Goal: Check status: Check status

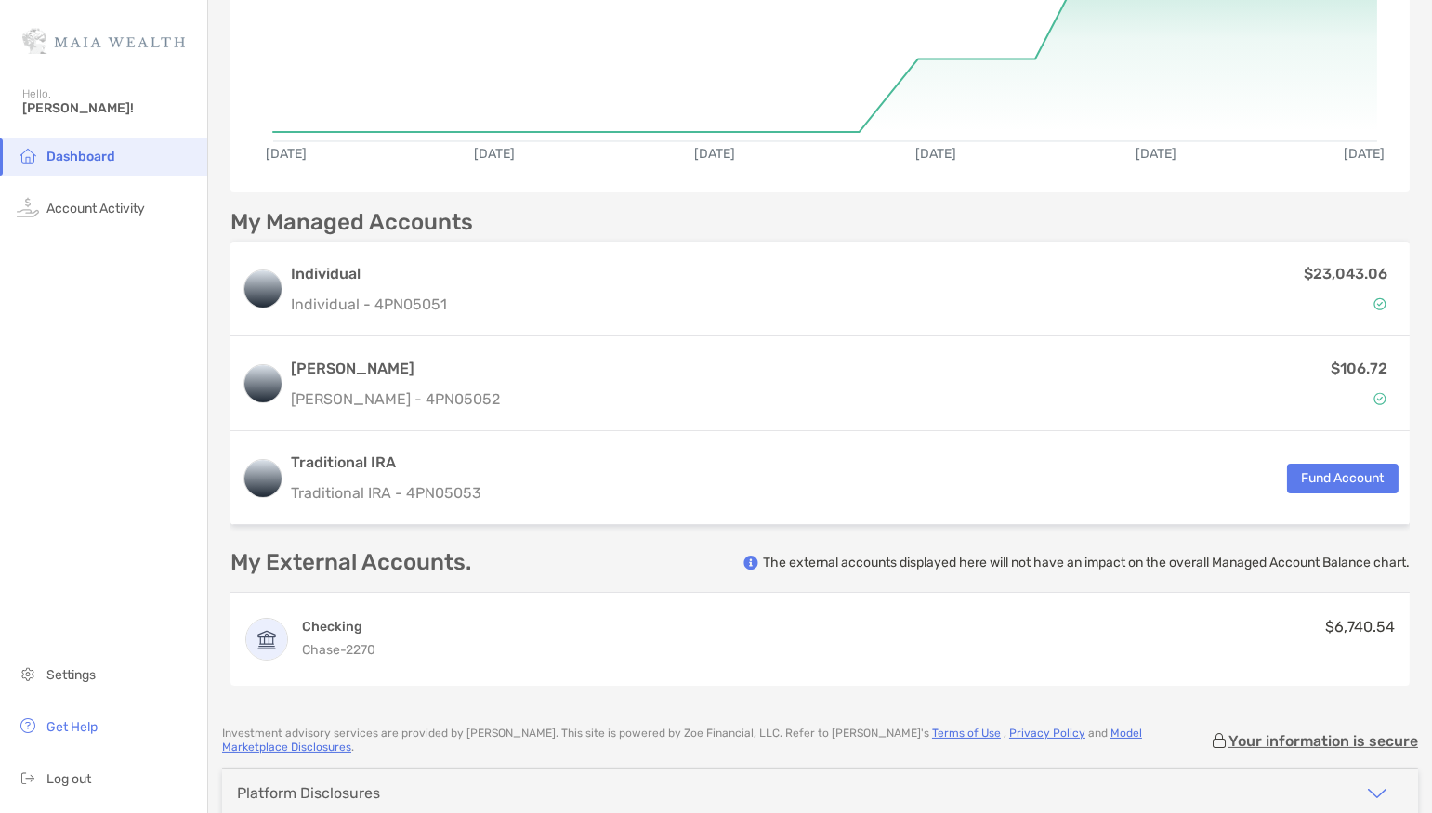
scroll to position [302, 0]
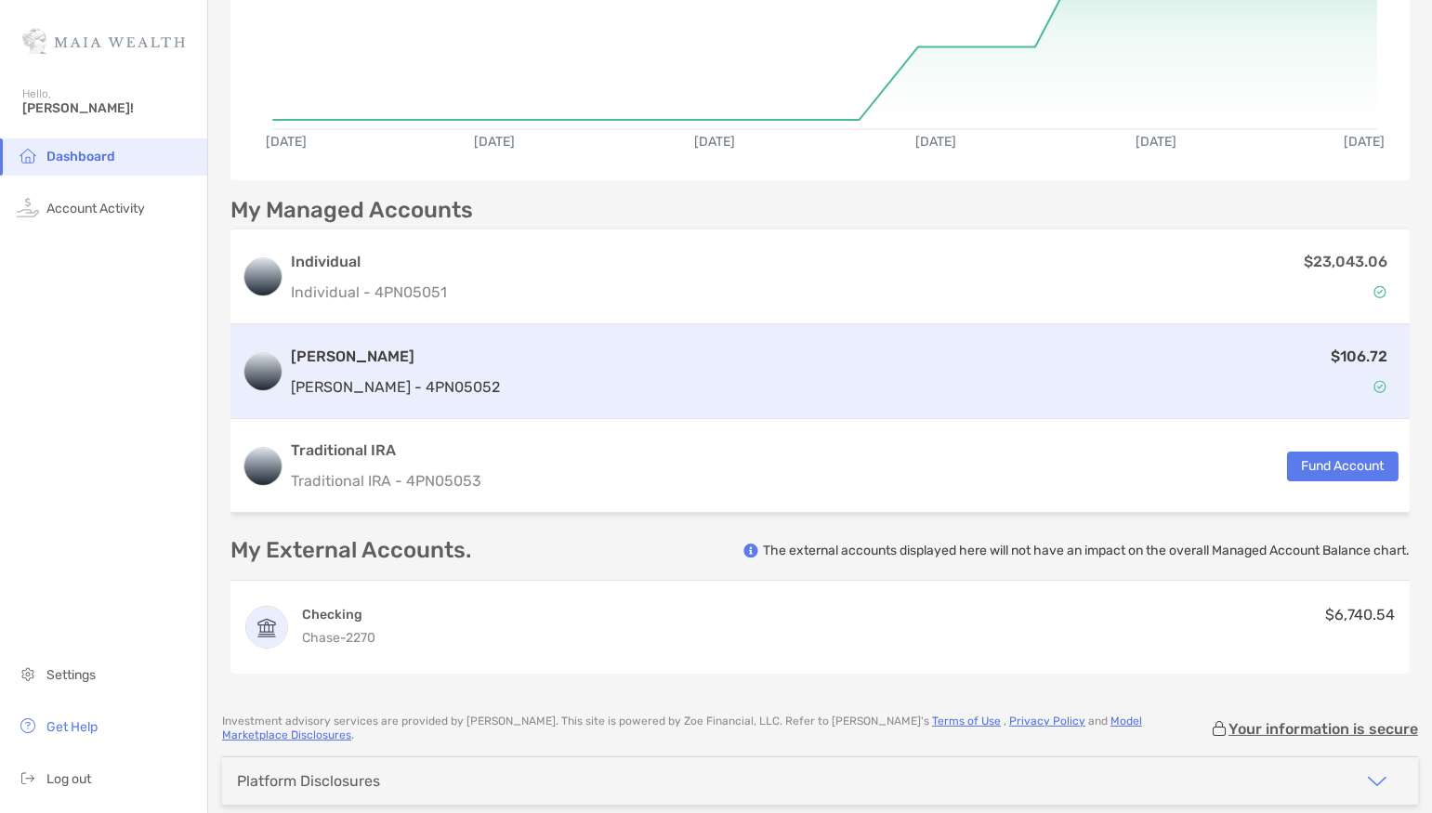
click at [757, 381] on div "$106.72" at bounding box center [952, 372] width 891 height 54
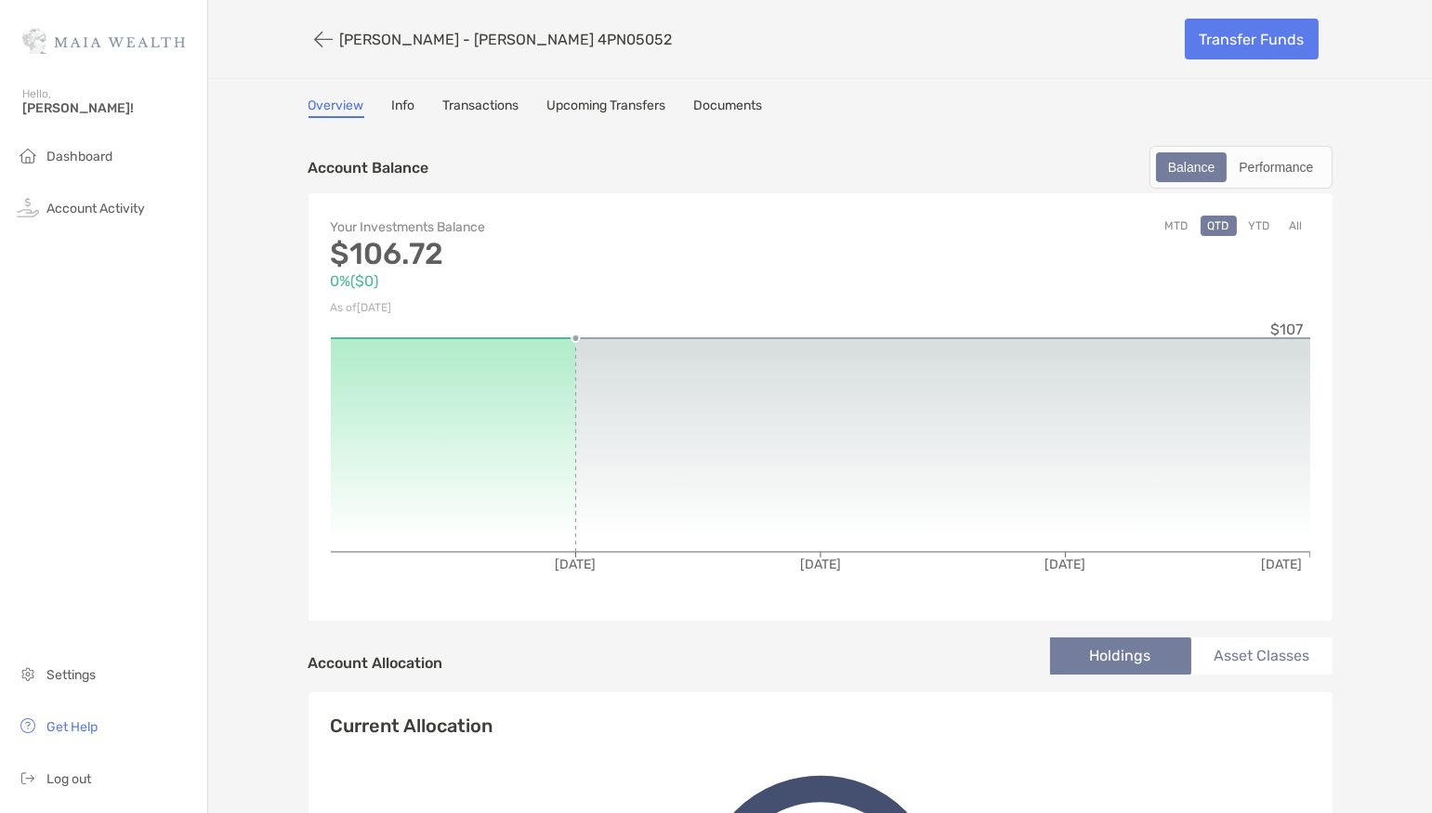
click at [393, 110] on link "Info" at bounding box center [403, 108] width 23 height 20
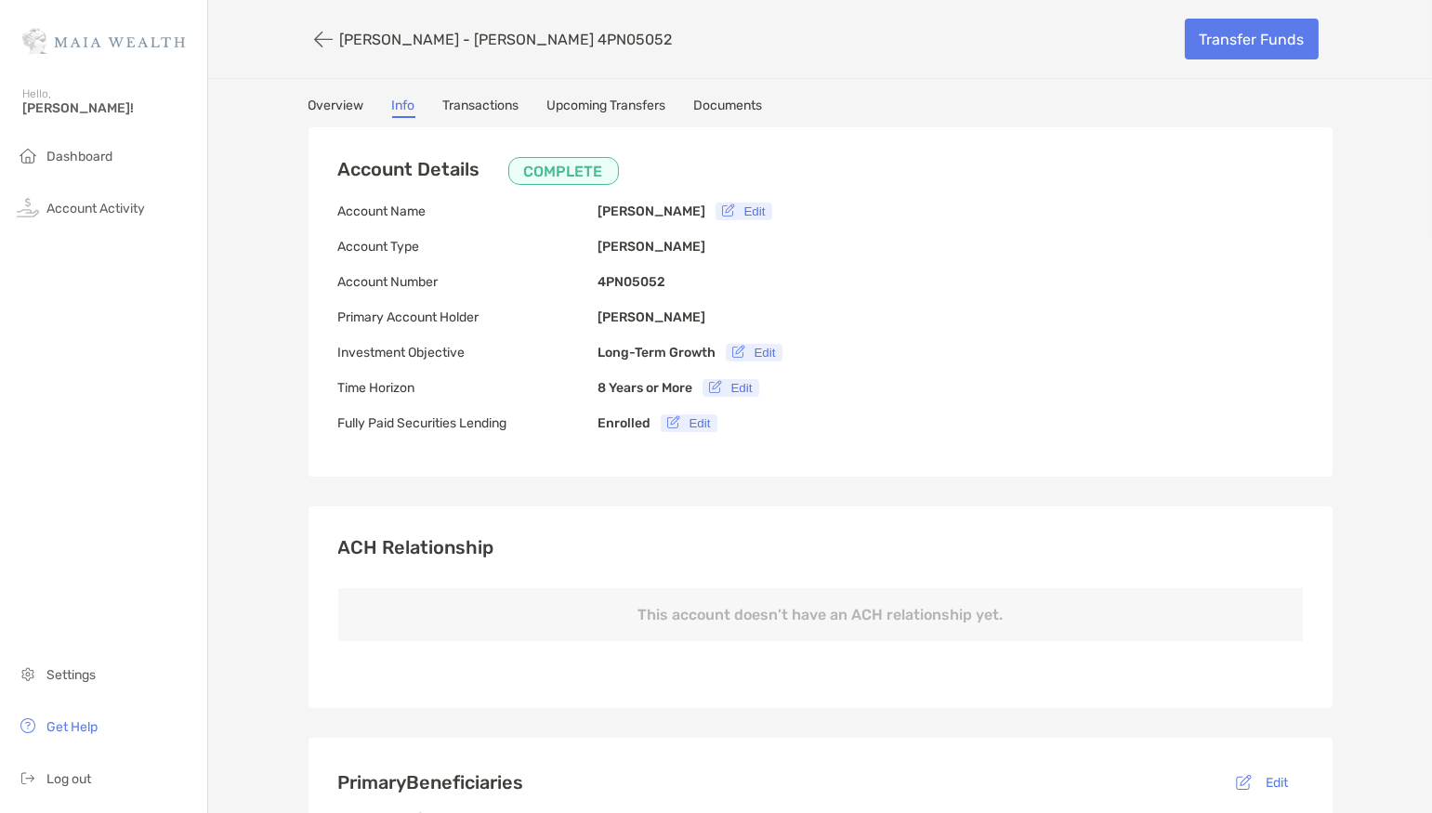
click at [477, 111] on link "Transactions" at bounding box center [481, 108] width 76 height 20
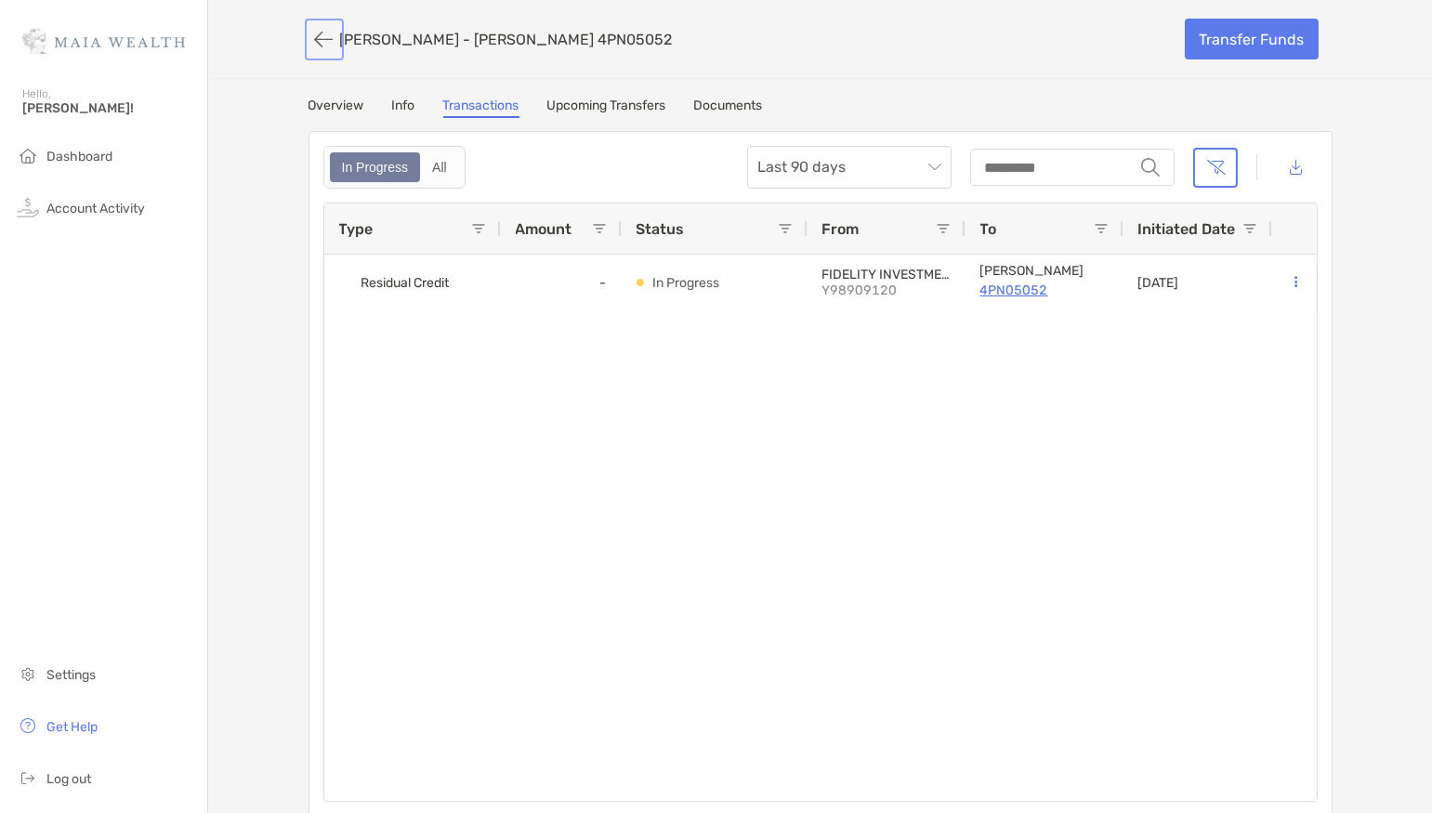
click at [312, 43] on button "button" at bounding box center [325, 39] width 32 height 34
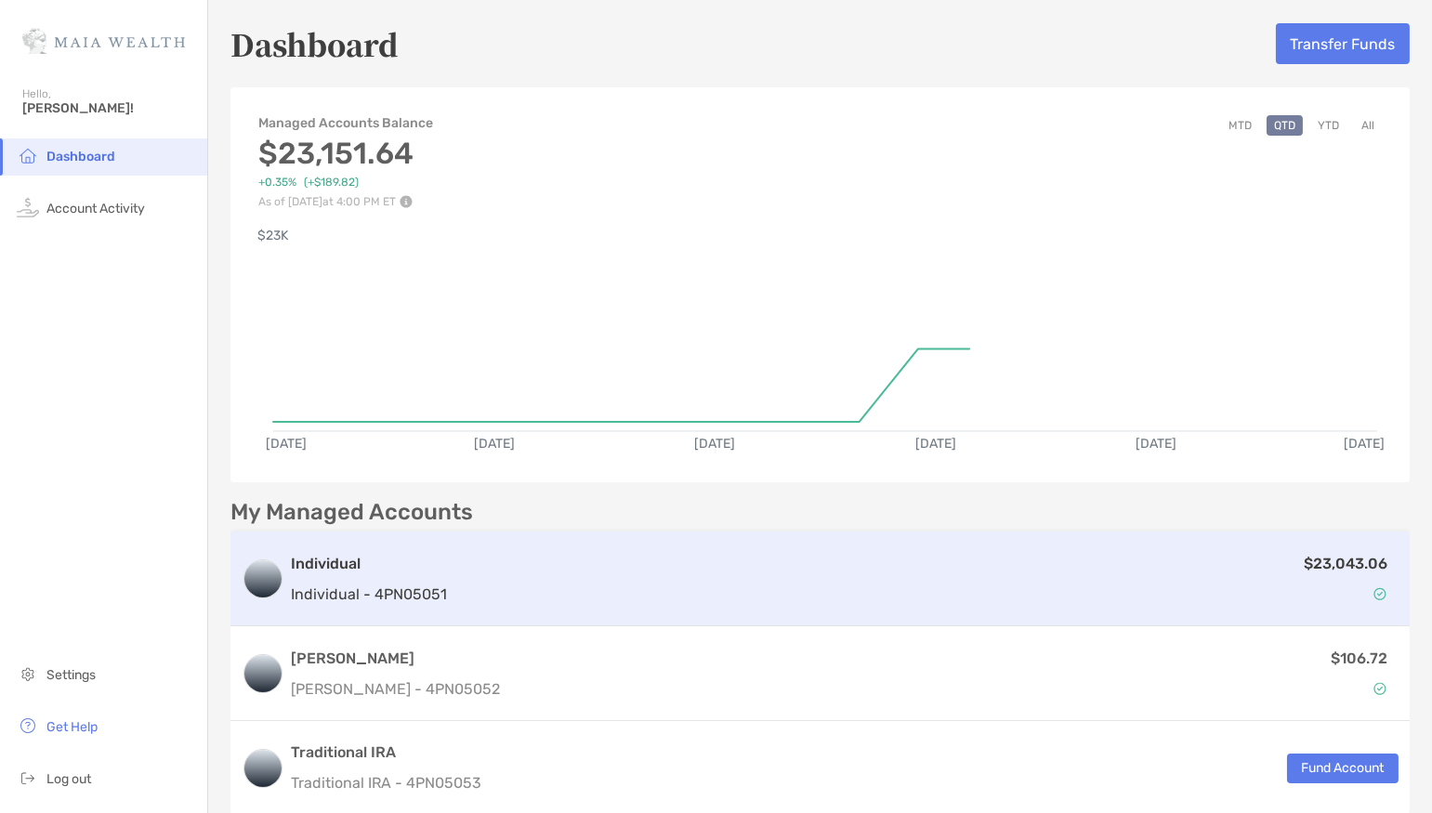
click at [325, 578] on div "Individual Individual - 4PN05051" at bounding box center [369, 579] width 156 height 53
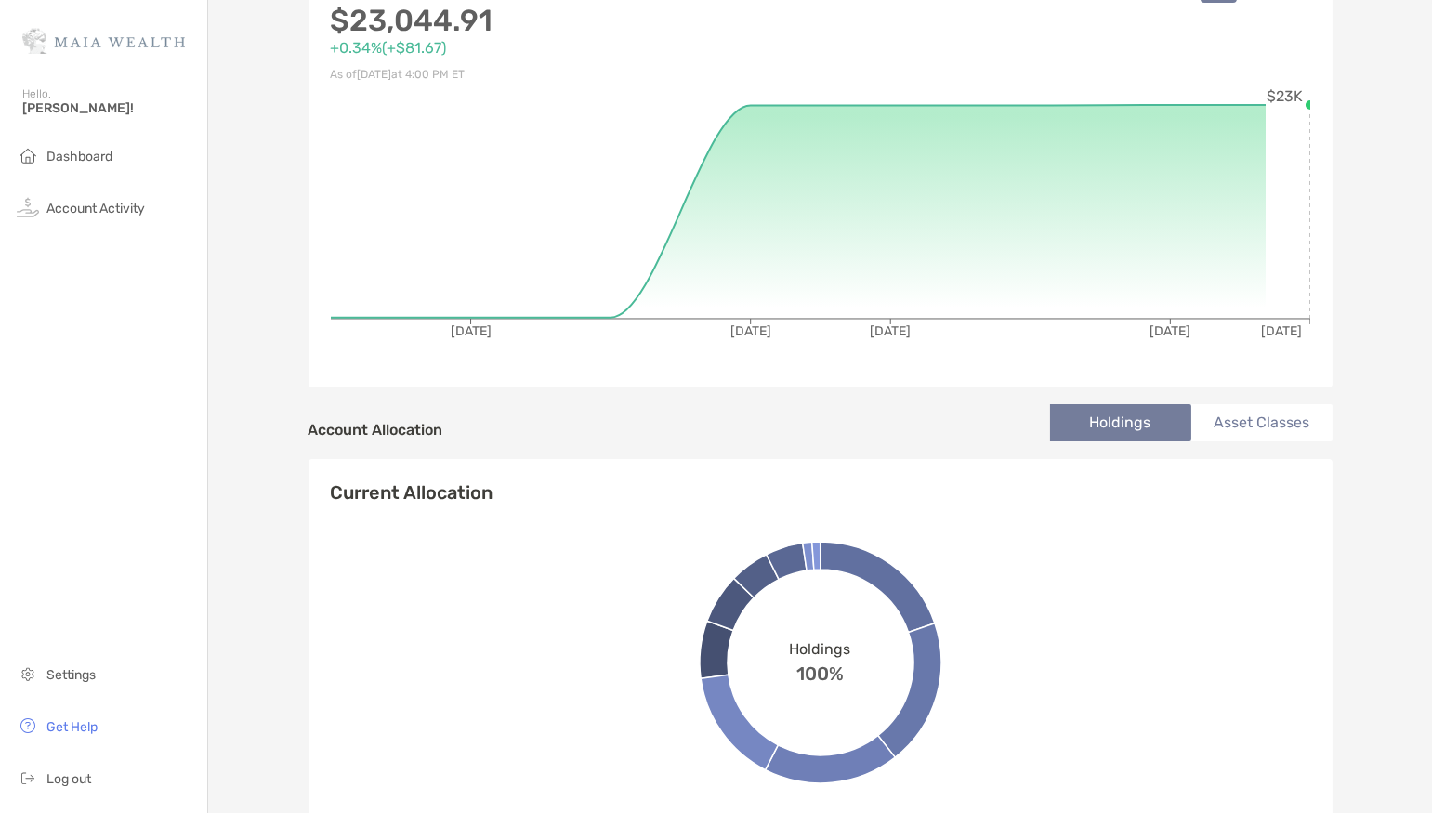
scroll to position [263, 0]
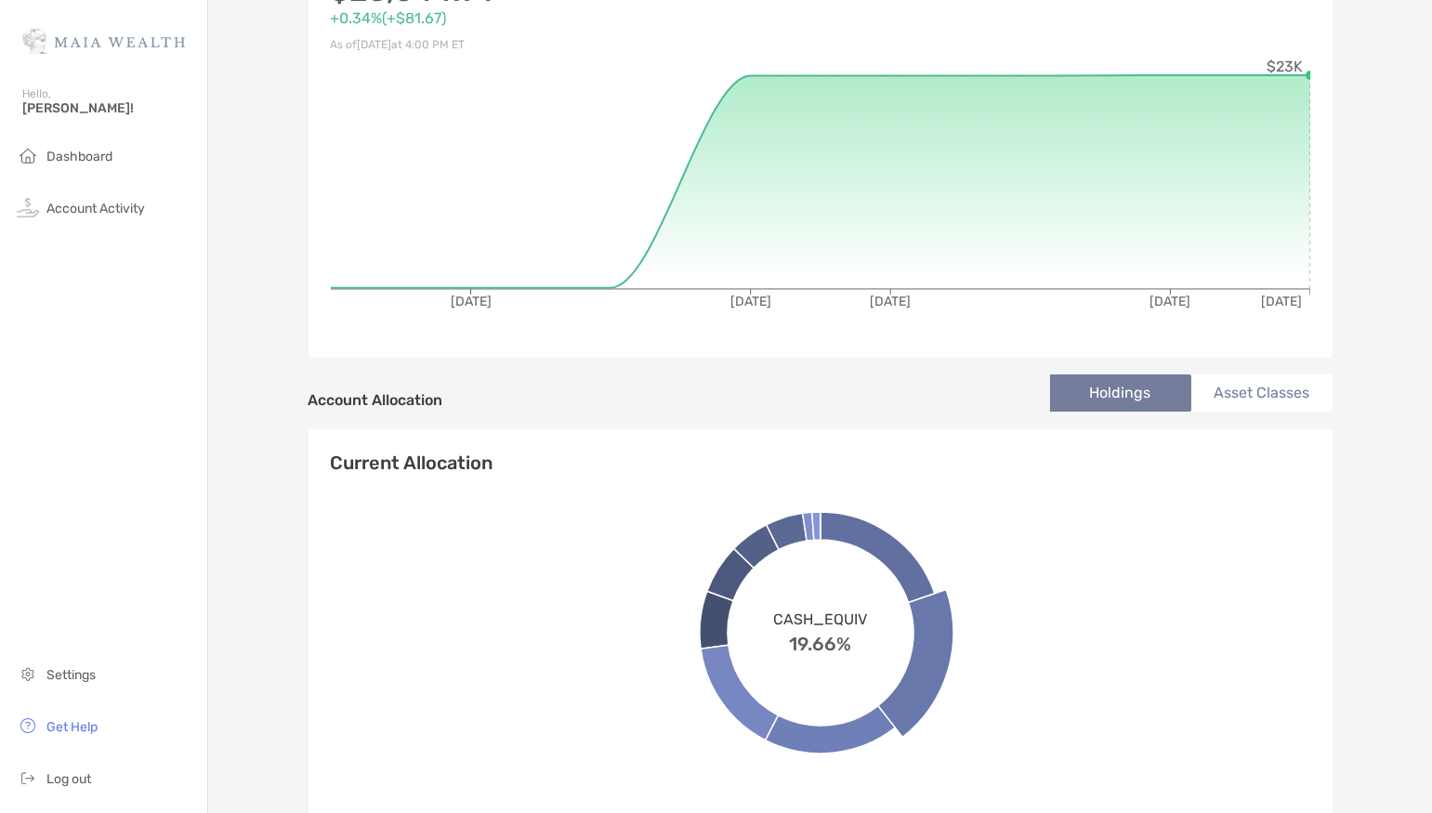
click at [919, 665] on icon at bounding box center [914, 663] width 75 height 148
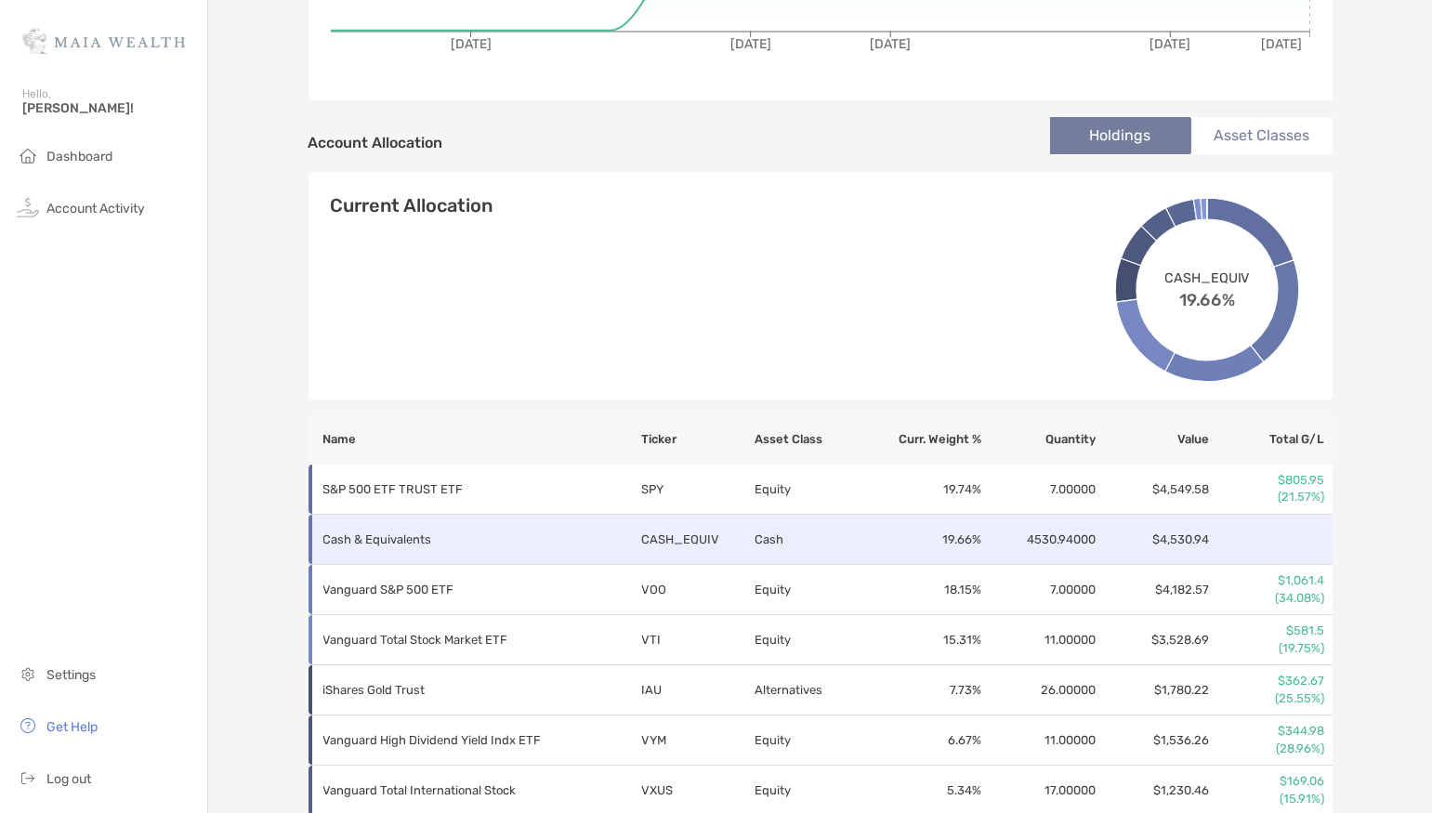
scroll to position [503, 0]
